Goal: Task Accomplishment & Management: Manage account settings

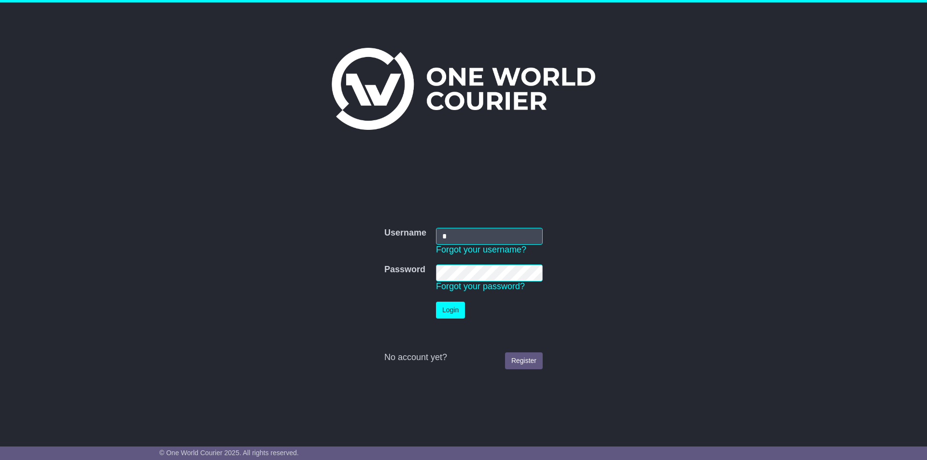
type input "**********"
click button "Login" at bounding box center [450, 310] width 29 height 17
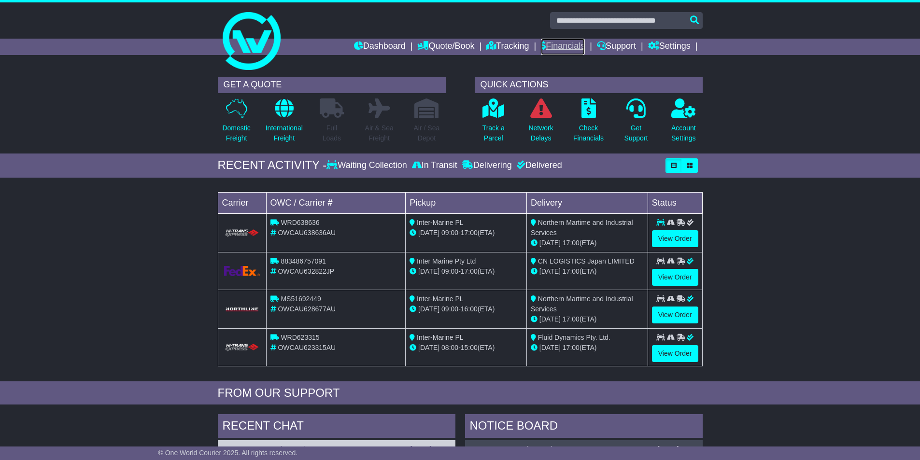
click at [548, 43] on link "Financials" at bounding box center [563, 47] width 44 height 16
